Goal: Information Seeking & Learning: Find specific fact

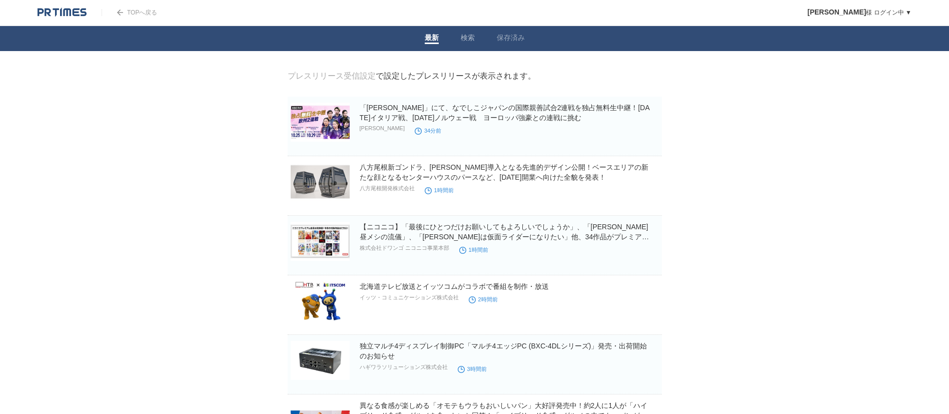
click at [470, 35] on link "検索" at bounding box center [468, 39] width 14 height 11
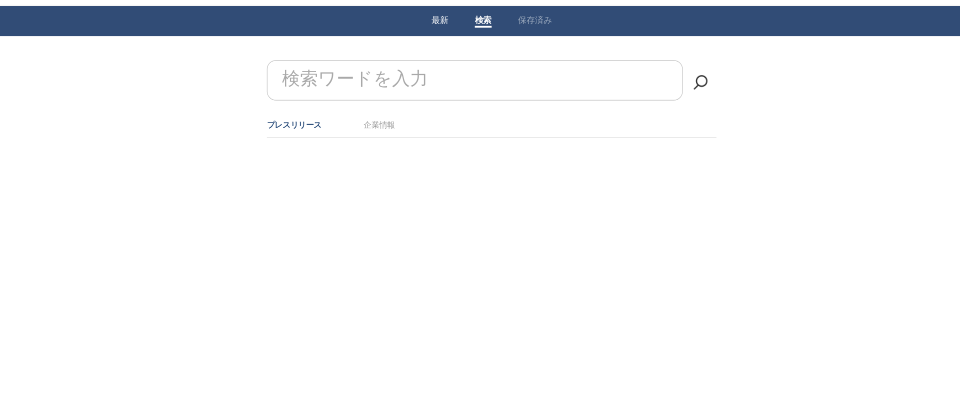
click at [441, 41] on link "最新" at bounding box center [437, 39] width 14 height 11
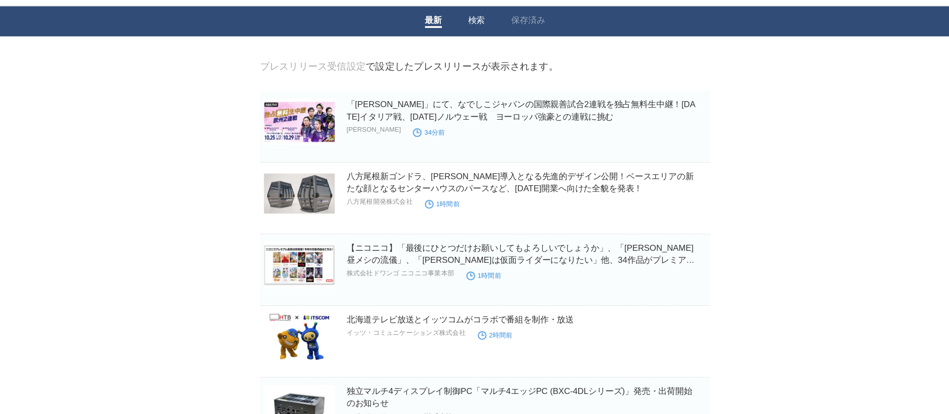
click at [465, 38] on link "検索" at bounding box center [468, 39] width 14 height 11
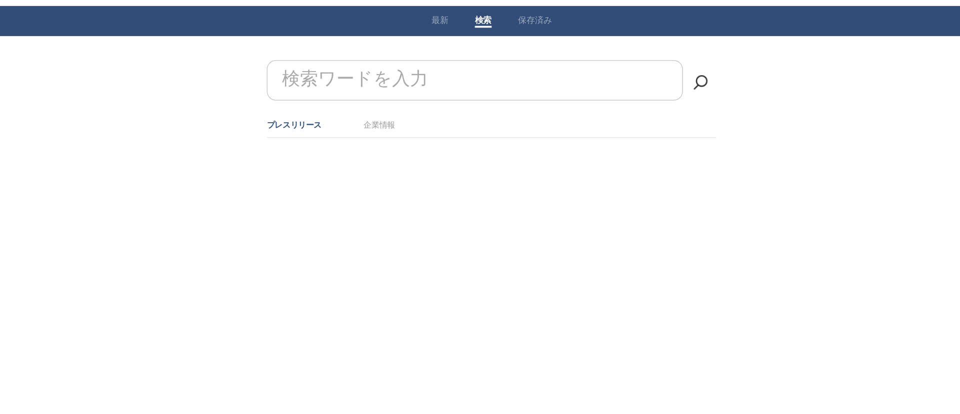
click at [382, 116] on ul "プレスリリース 企業情報" at bounding box center [480, 125] width 374 height 21
click at [382, 121] on link "企業情報" at bounding box center [387, 125] width 26 height 8
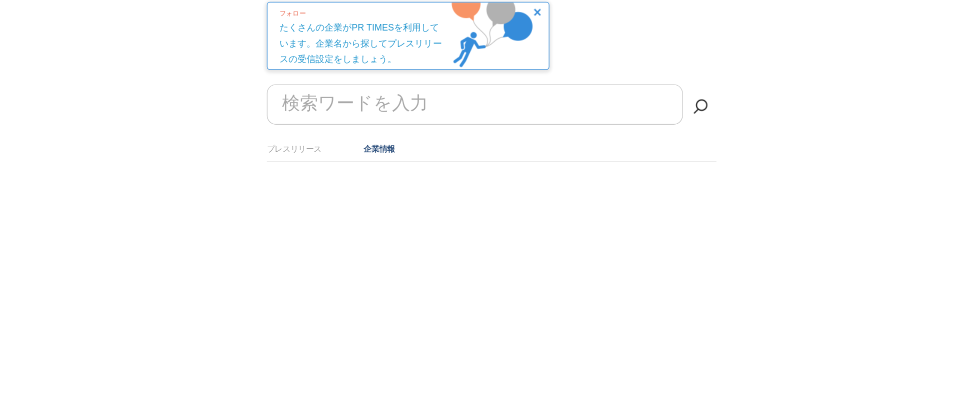
click at [333, 140] on form "検索ワードを入力" at bounding box center [480, 140] width 374 height 0
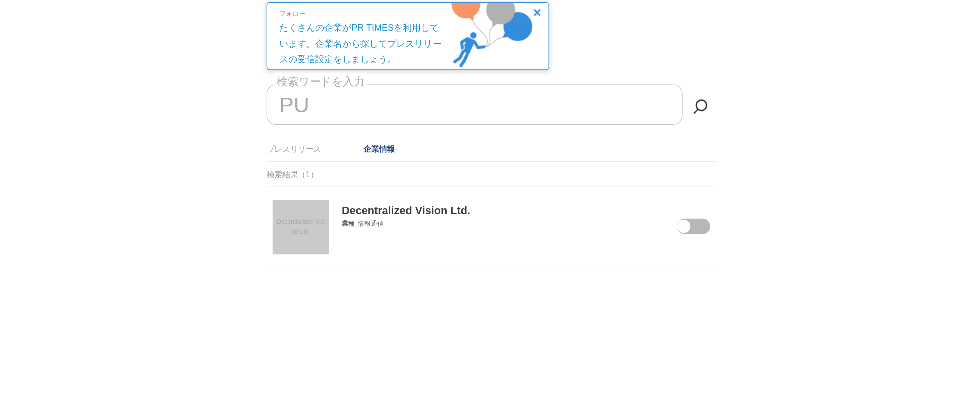
type input "P"
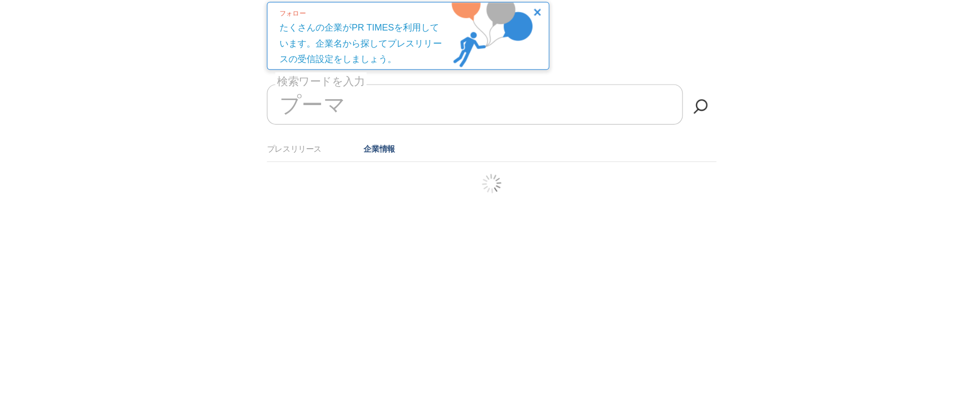
type input "プーマ"
